Goal: Navigation & Orientation: Find specific page/section

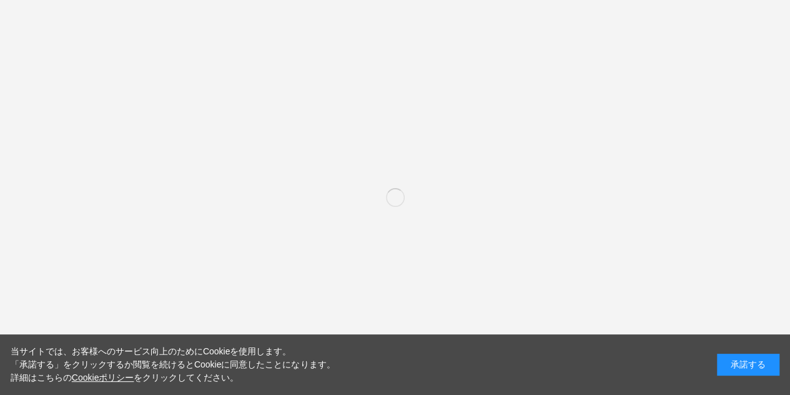
click at [737, 359] on div "承諾する" at bounding box center [748, 365] width 62 height 22
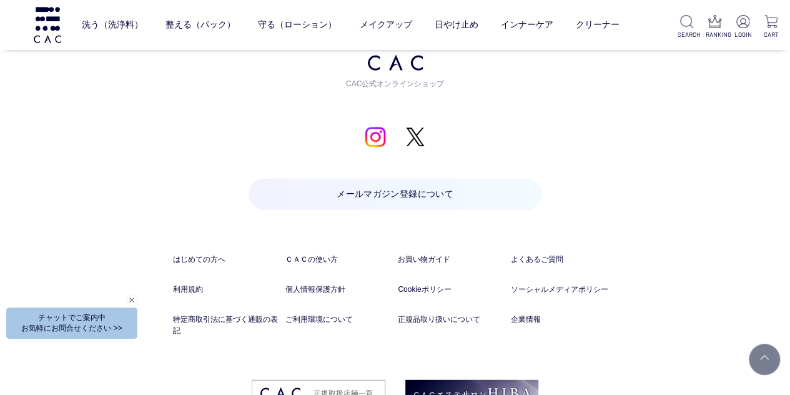
scroll to position [6303, 0]
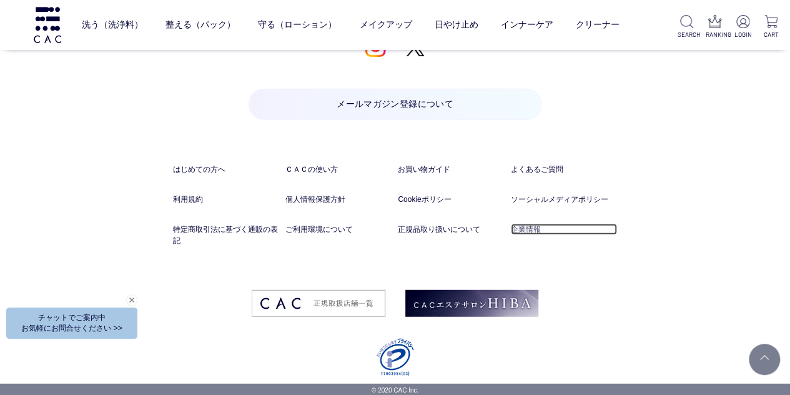
click at [516, 227] on link "企業情報" at bounding box center [564, 229] width 107 height 11
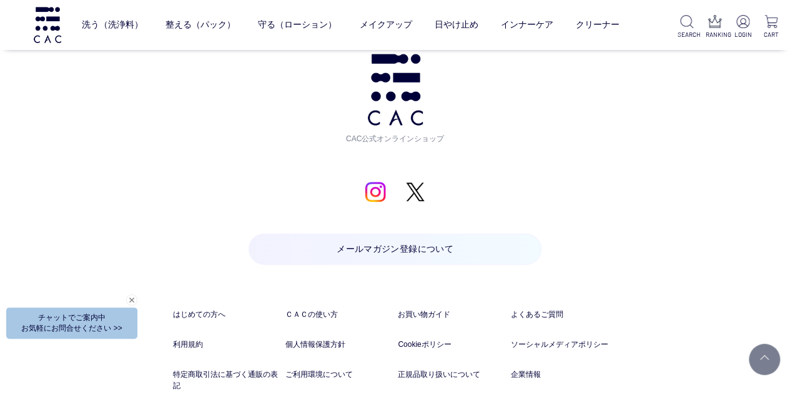
scroll to position [6303, 0]
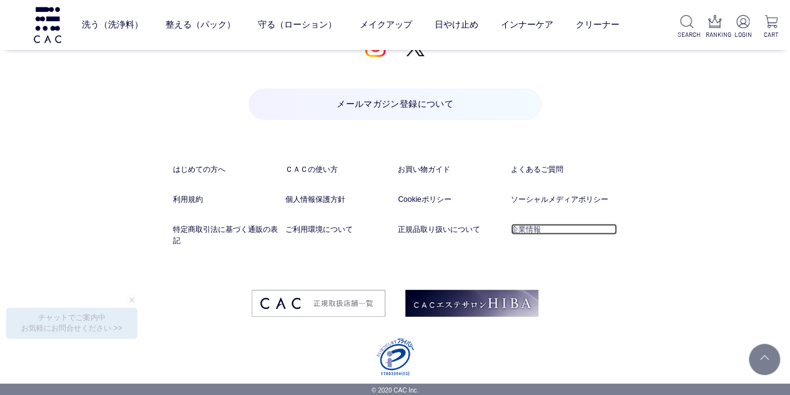
click at [531, 227] on link "企業情報" at bounding box center [564, 229] width 107 height 11
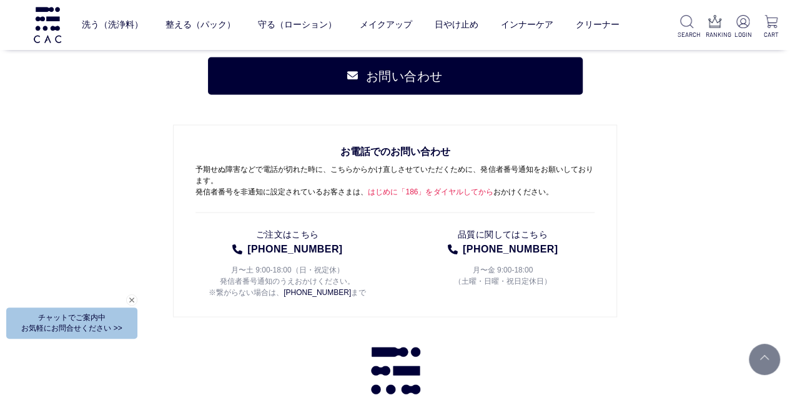
scroll to position [5491, 0]
